Goal: Transaction & Acquisition: Purchase product/service

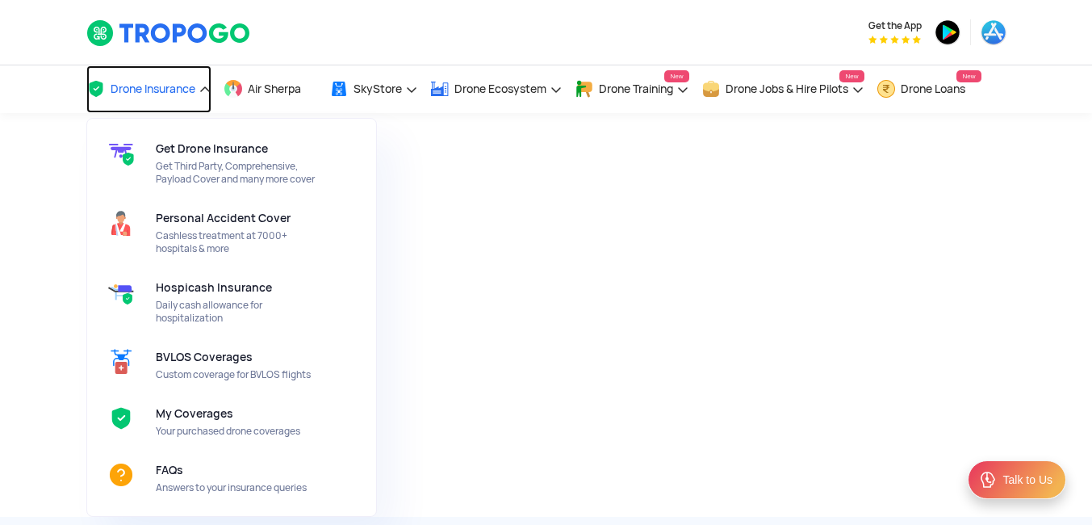
click at [165, 93] on span "Drone Insurance" at bounding box center [153, 88] width 85 height 13
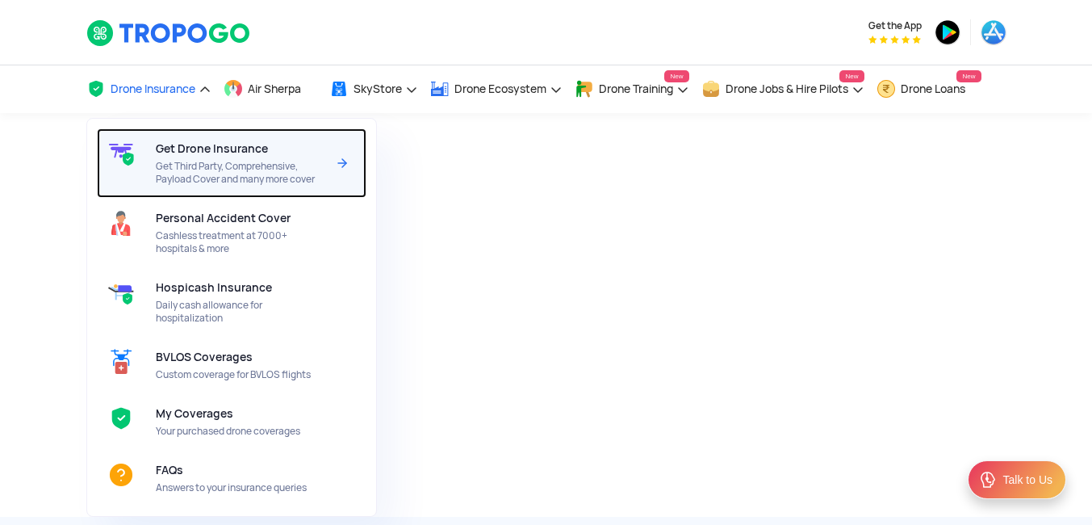
click at [208, 159] on div "Get Drone Insurance Get Third Party, Comprehensive, Payload Cover and many more…" at bounding box center [244, 162] width 177 height 69
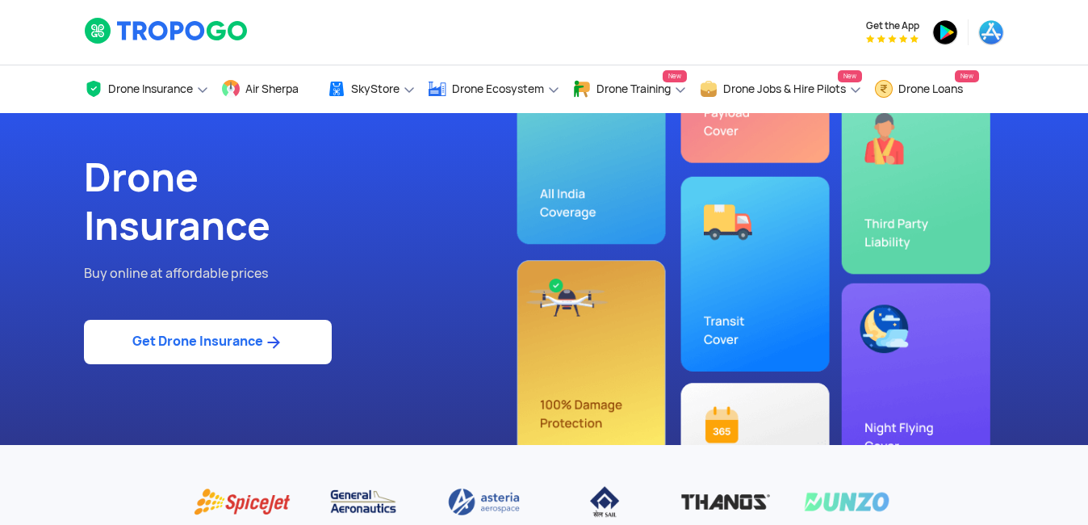
click at [248, 348] on link "Get Drone Insurance" at bounding box center [208, 342] width 248 height 44
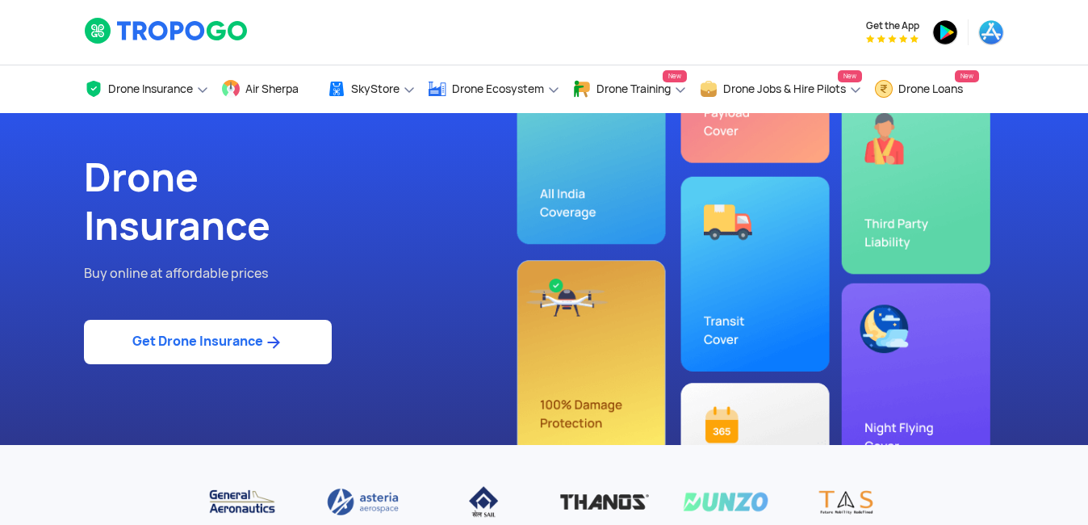
click at [255, 338] on link "Get Drone Insurance" at bounding box center [208, 342] width 248 height 44
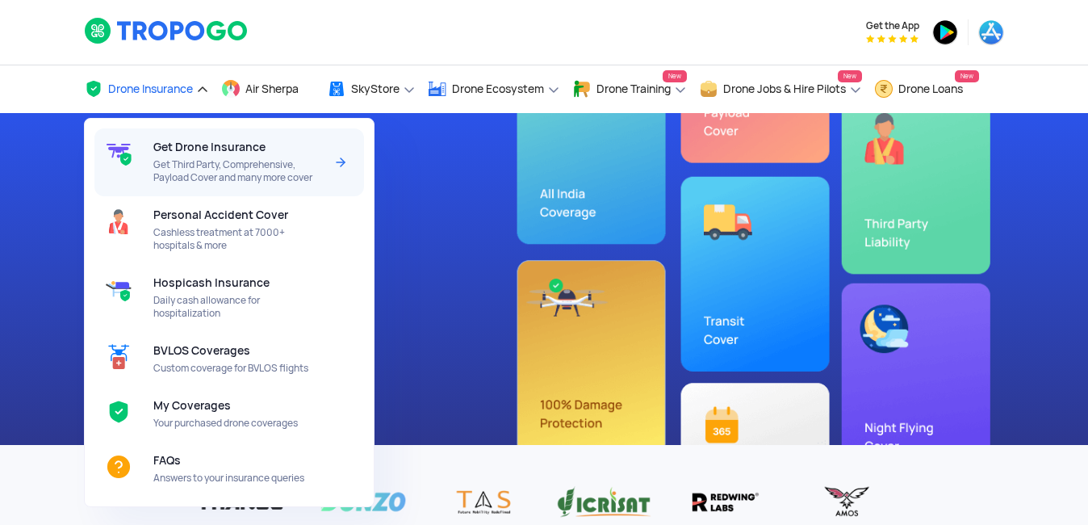
click at [179, 165] on span "Get Third Party, Comprehensive, Payload Cover and many more cover" at bounding box center [238, 171] width 170 height 26
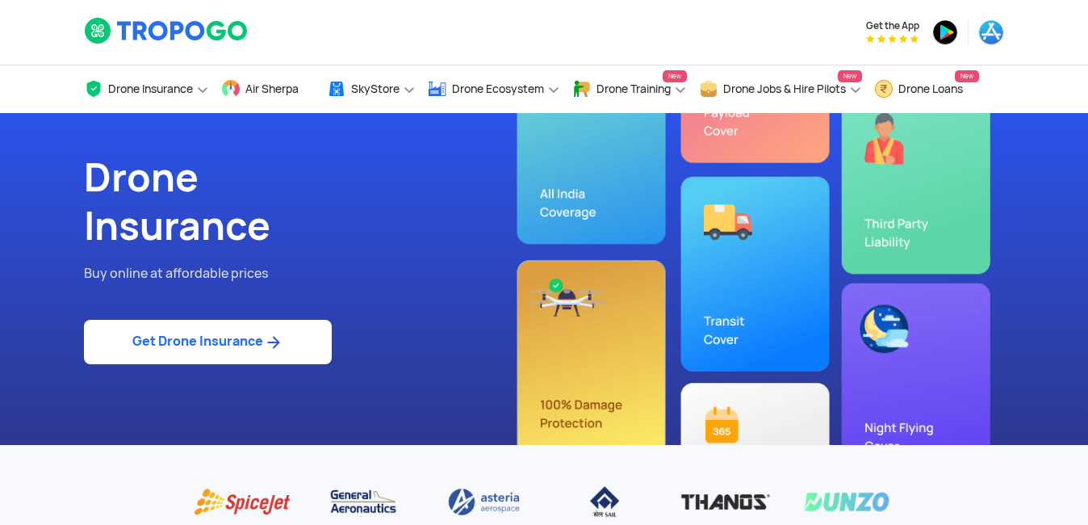
click at [268, 343] on img at bounding box center [273, 341] width 20 height 19
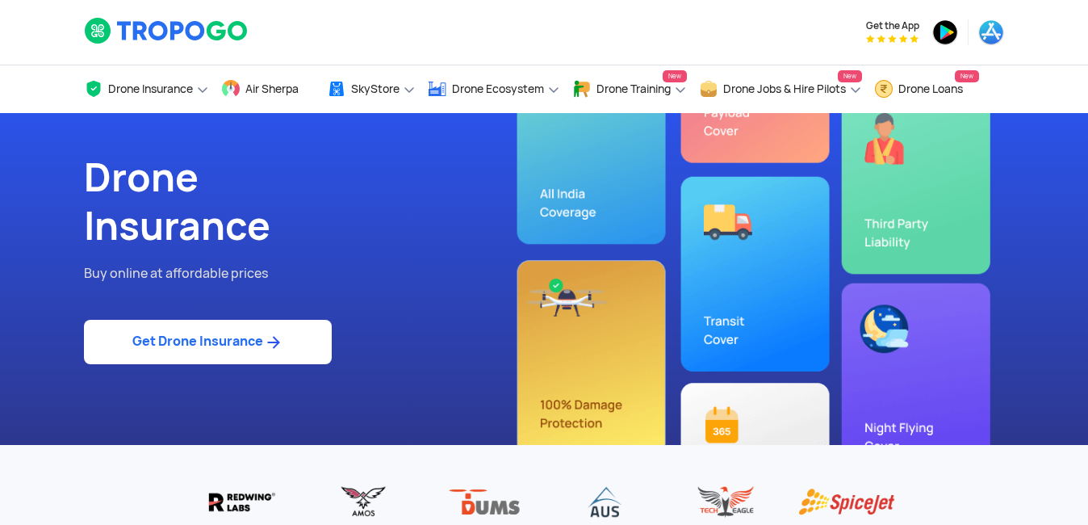
click at [261, 328] on link "Get Drone Insurance" at bounding box center [208, 342] width 248 height 44
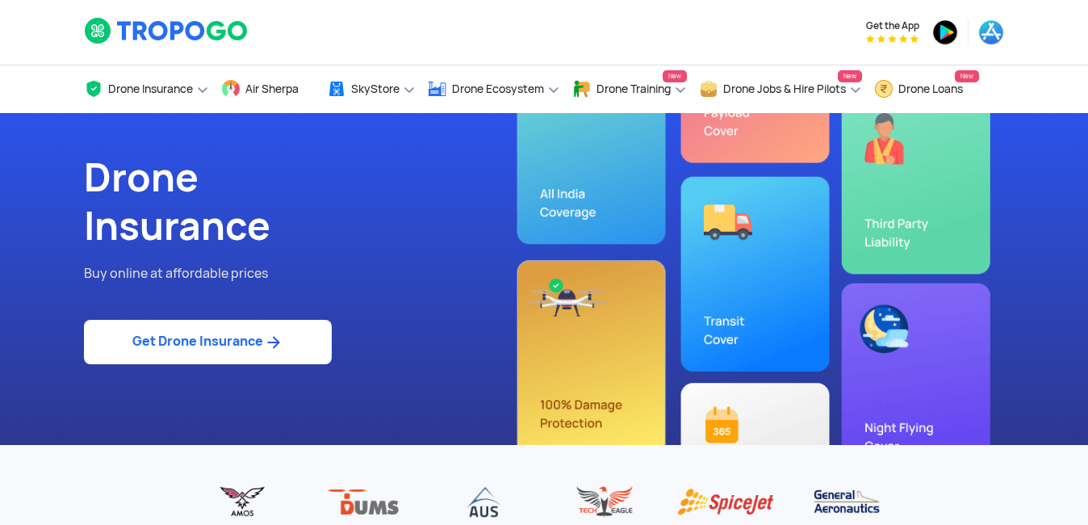
click at [220, 344] on link "Get Drone Insurance" at bounding box center [208, 342] width 248 height 44
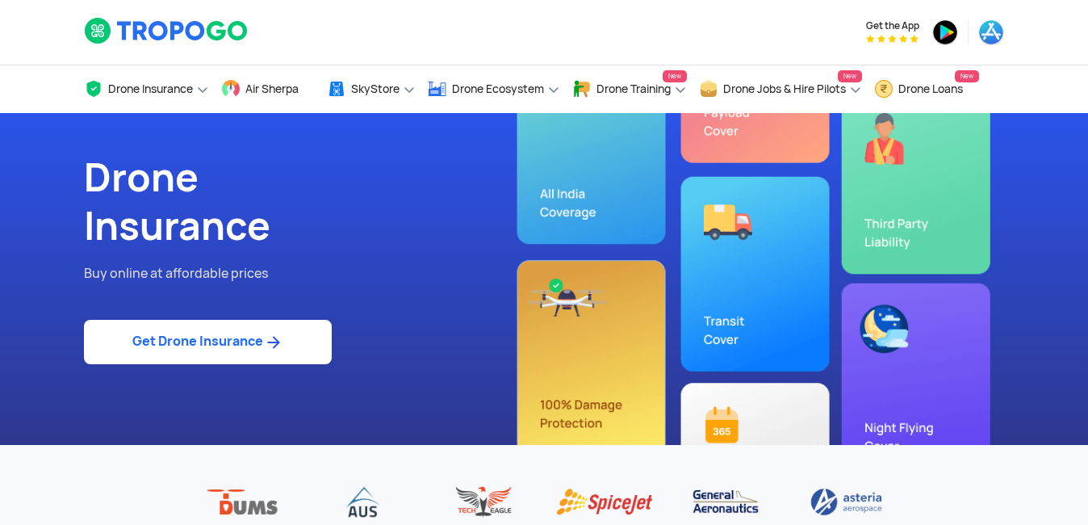
click at [275, 338] on img at bounding box center [273, 341] width 20 height 19
